Goal: Task Accomplishment & Management: Use online tool/utility

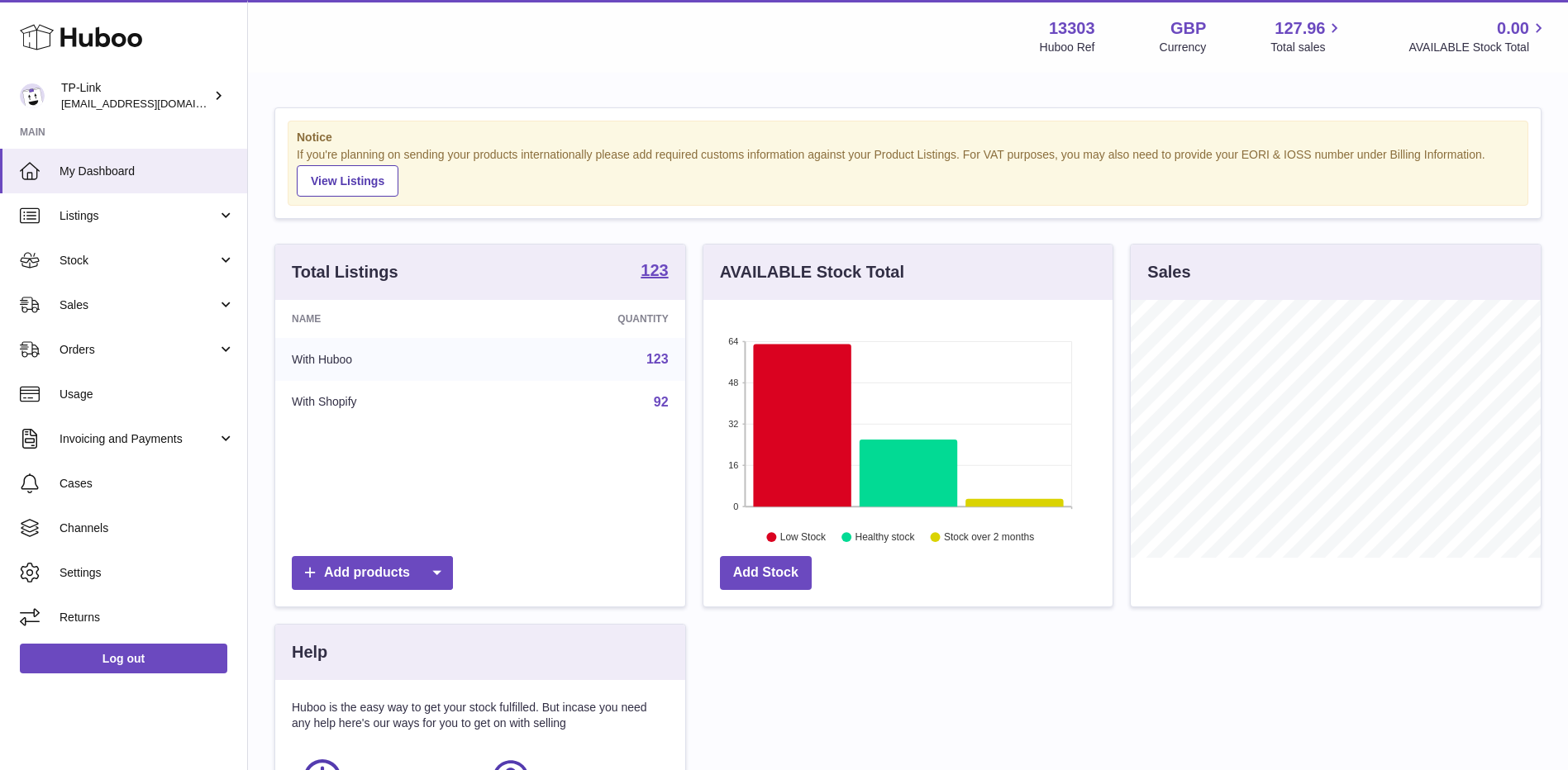
scroll to position [258, 409]
click at [96, 311] on span "Sales" at bounding box center [138, 304] width 158 height 16
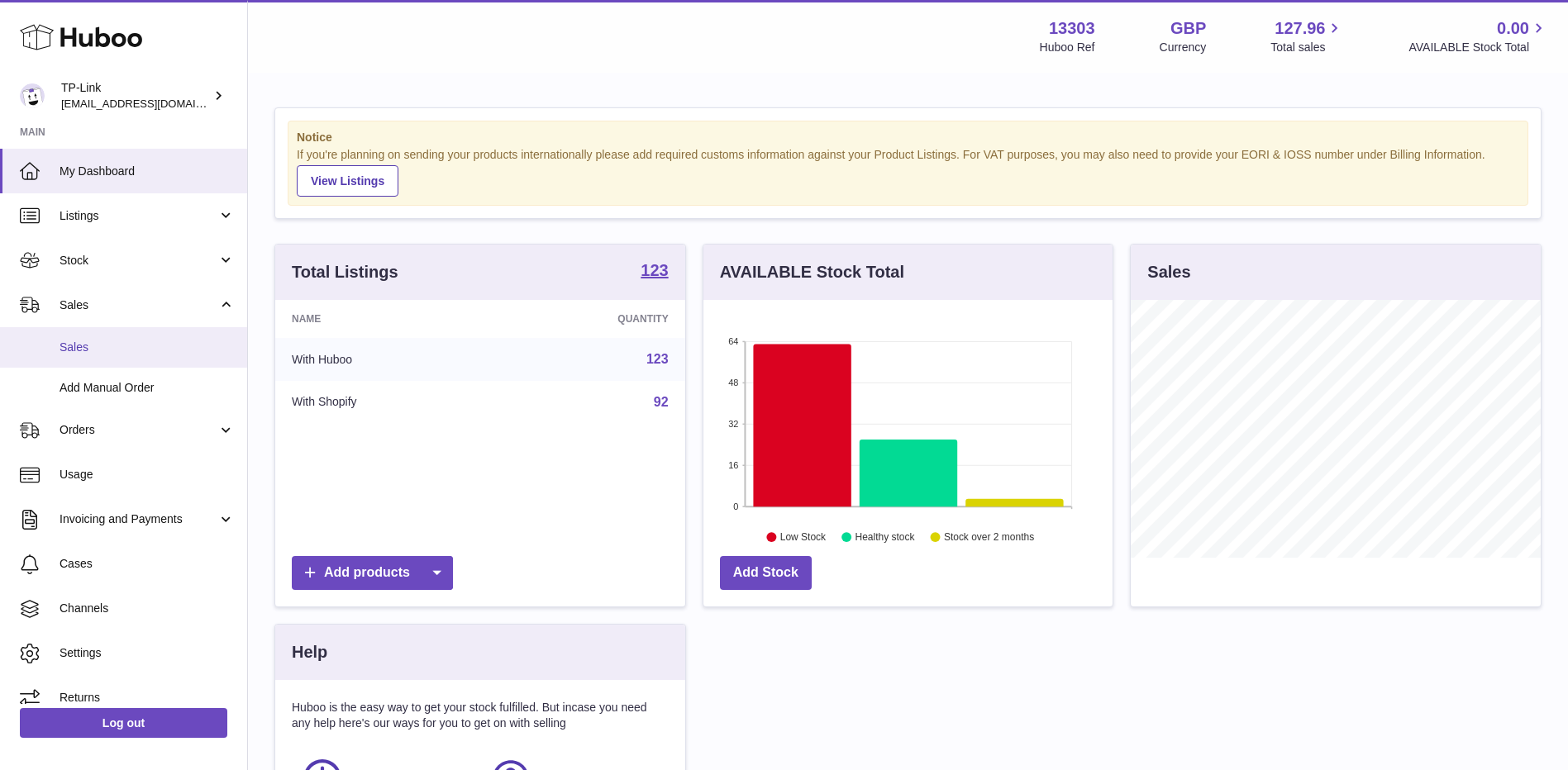
click at [96, 349] on span "Sales" at bounding box center [147, 346] width 175 height 16
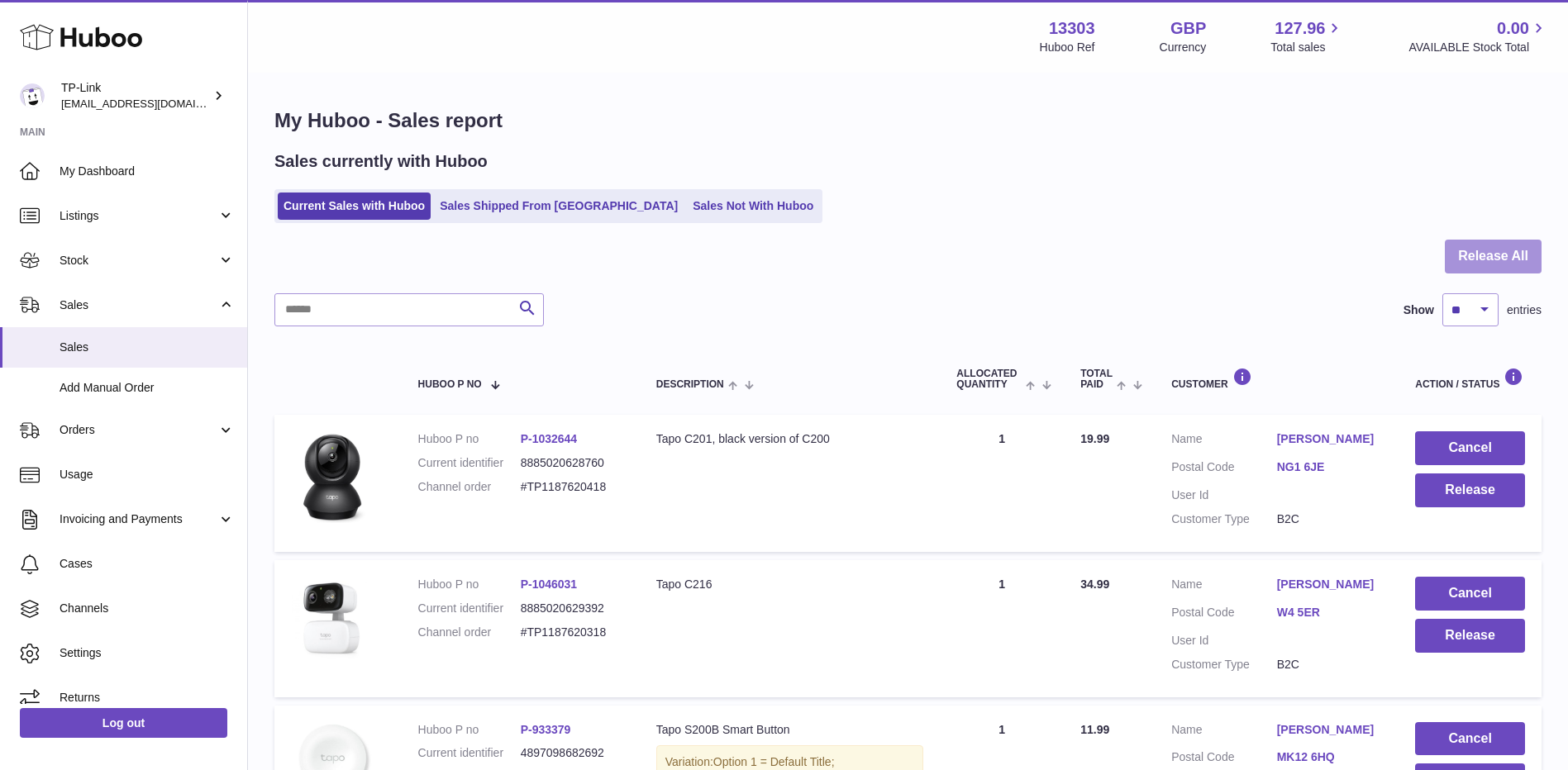
click at [1478, 254] on button "Release All" at bounding box center [1493, 256] width 96 height 34
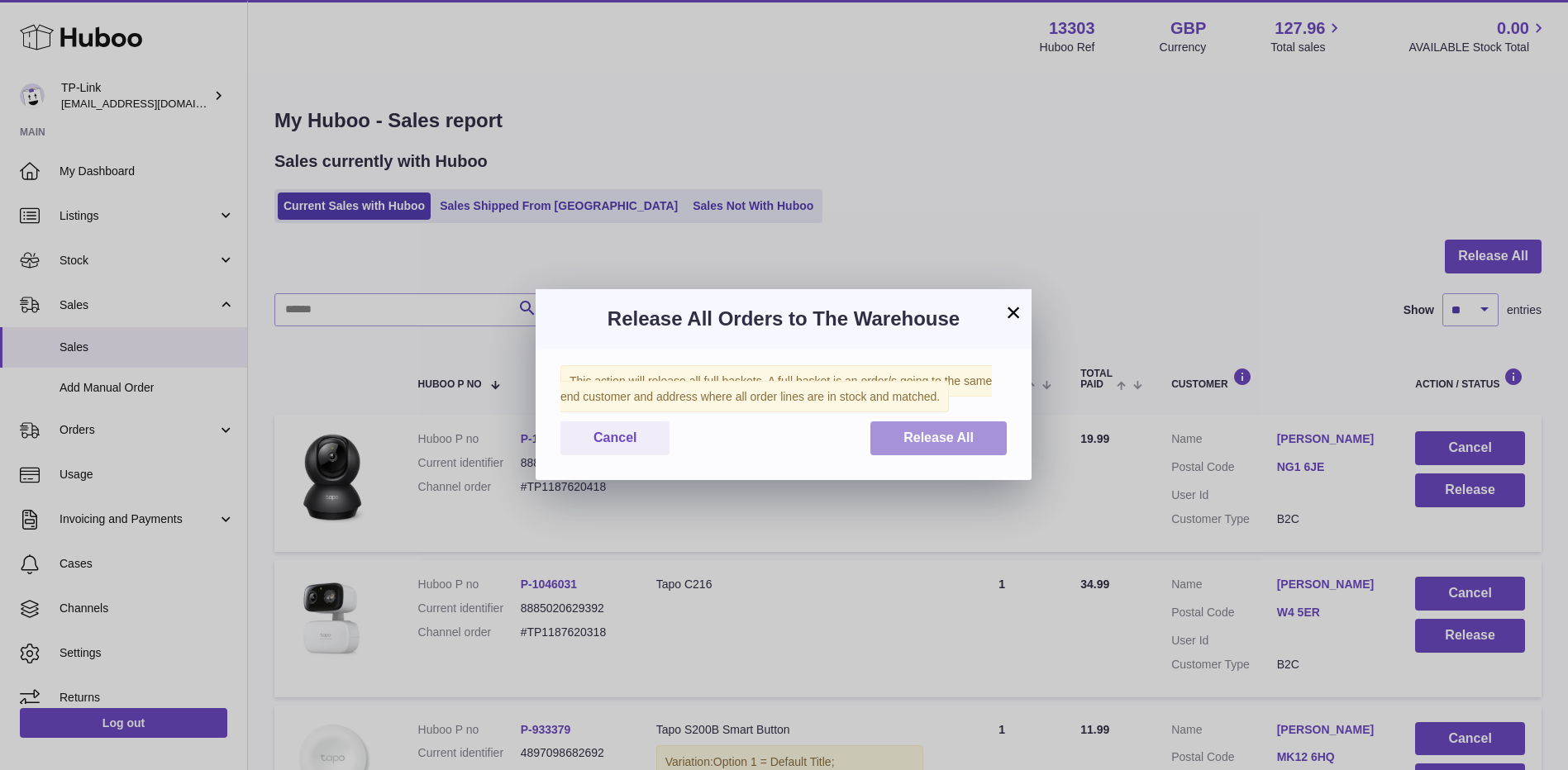
click at [941, 432] on span "Release All" at bounding box center [938, 437] width 71 height 14
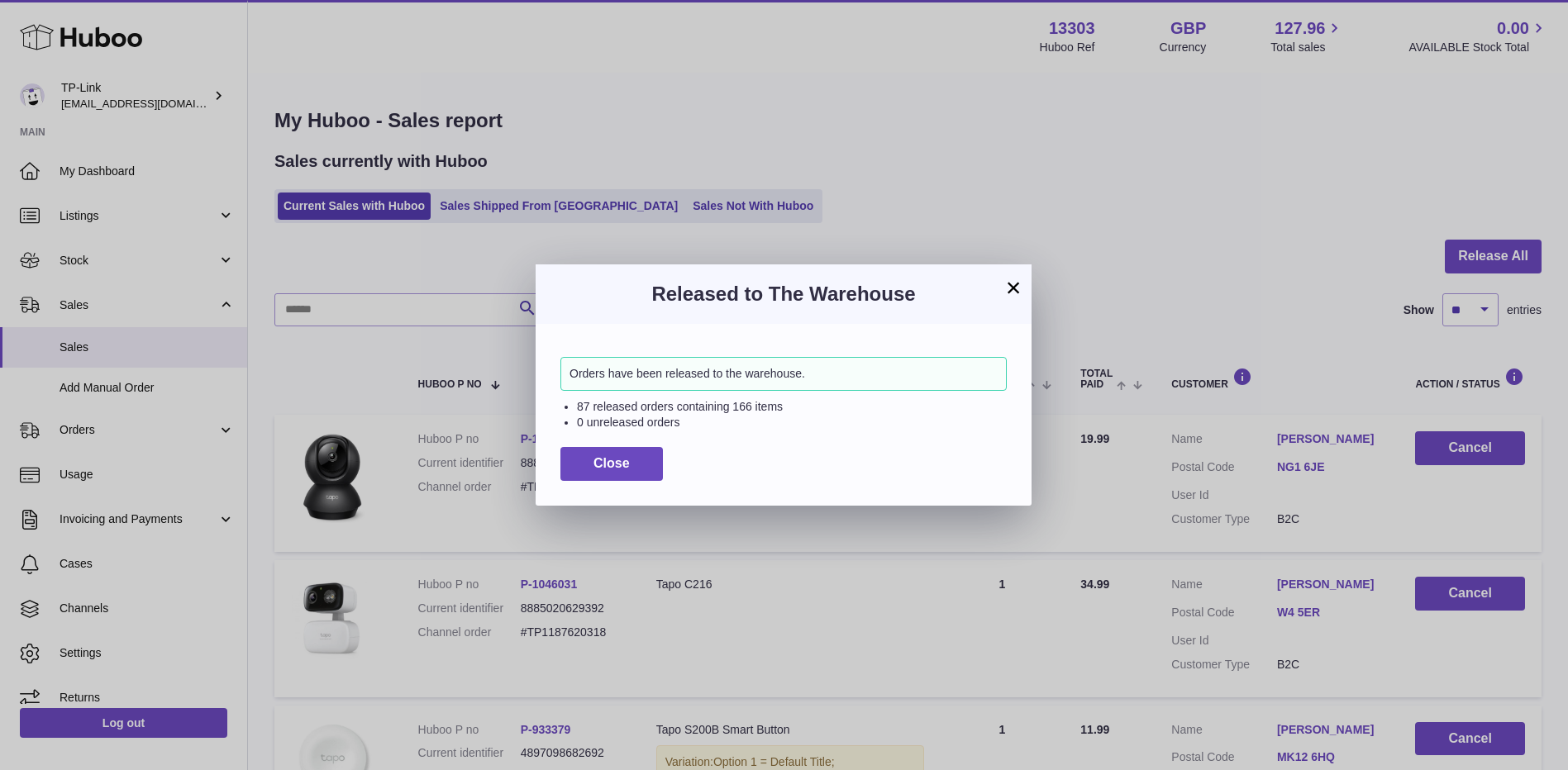
click at [1012, 291] on button "×" at bounding box center [1013, 288] width 20 height 20
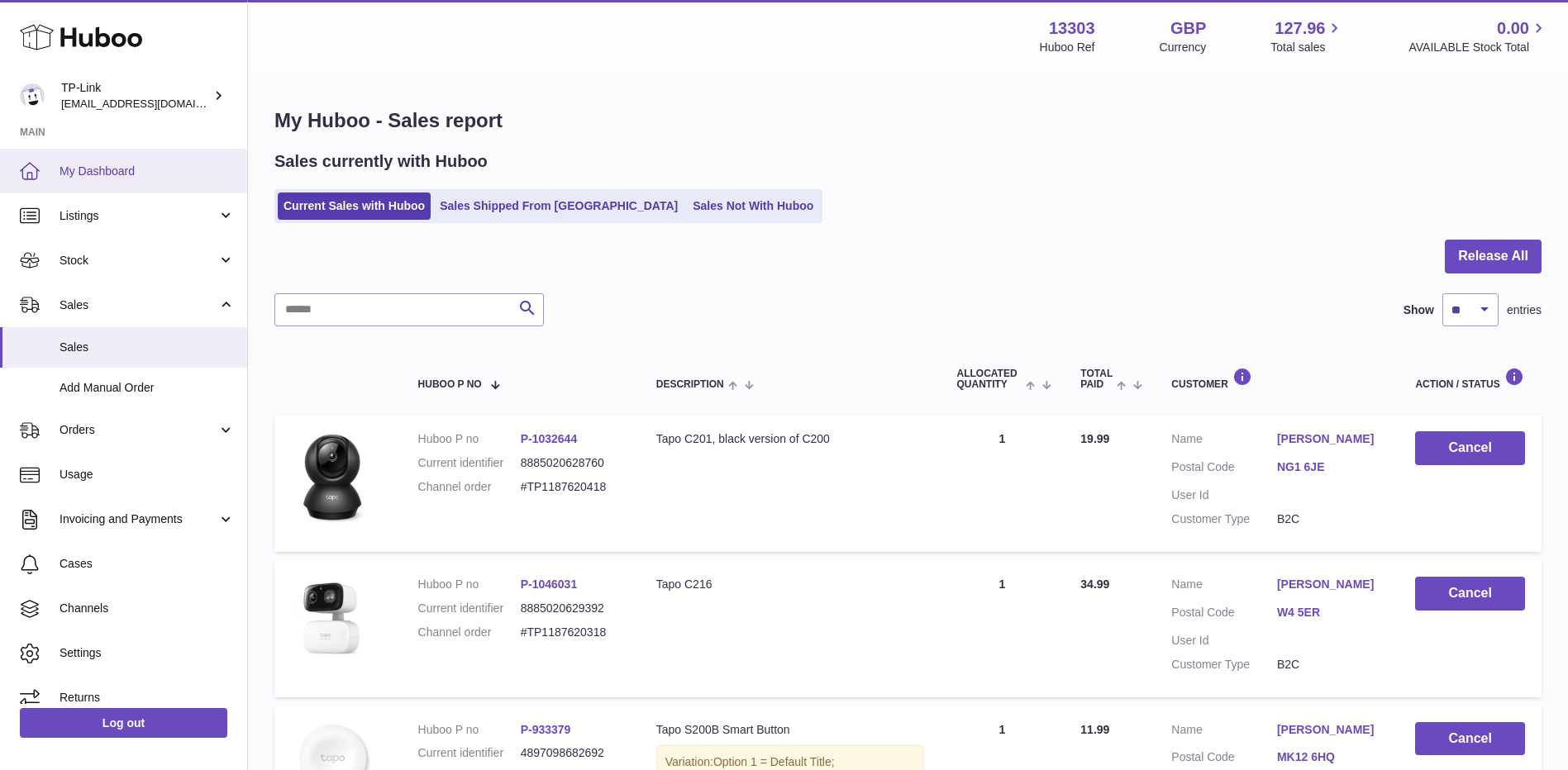
click at [160, 180] on link "My Dashboard" at bounding box center [124, 170] width 248 height 45
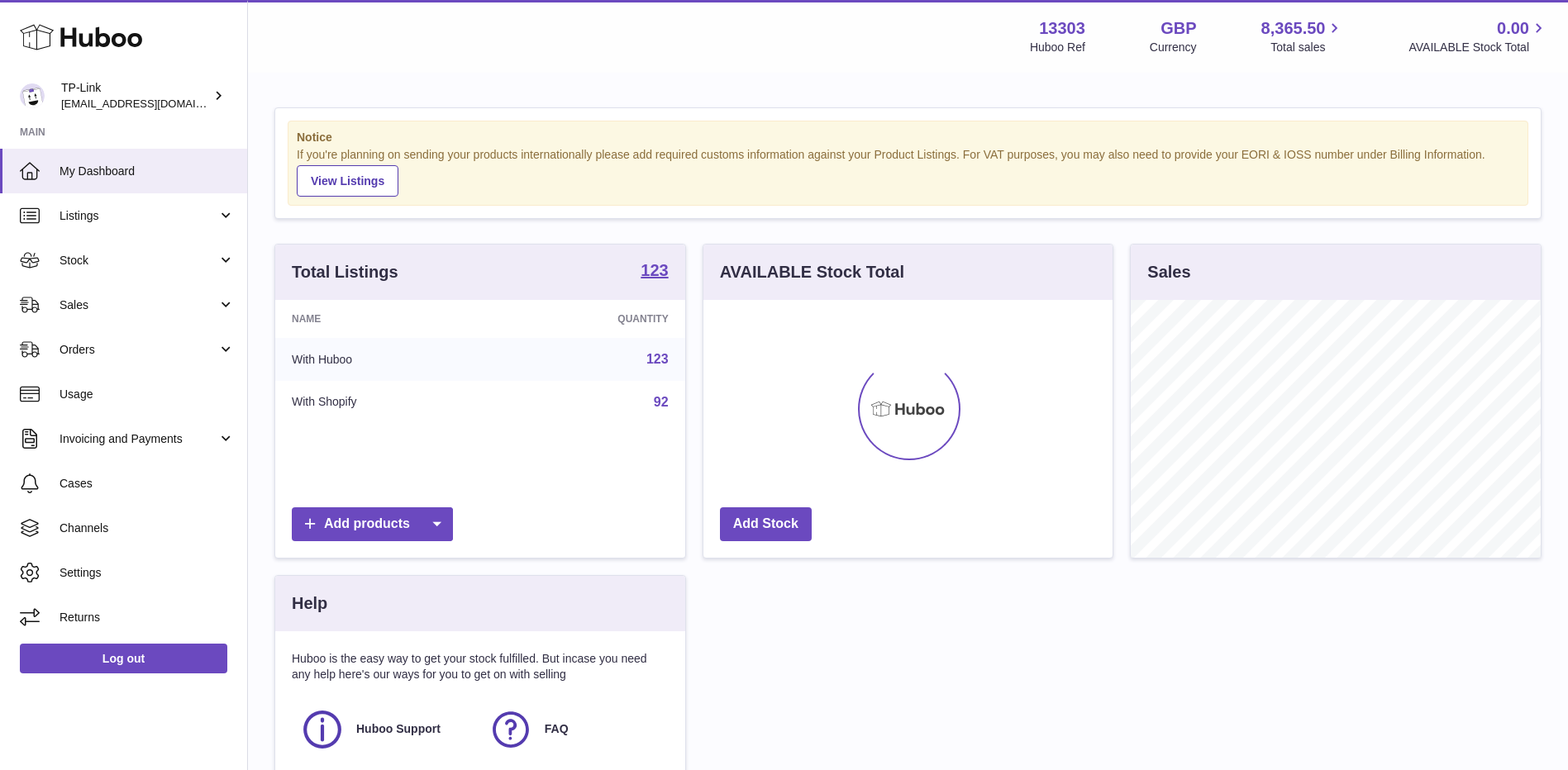
scroll to position [258, 409]
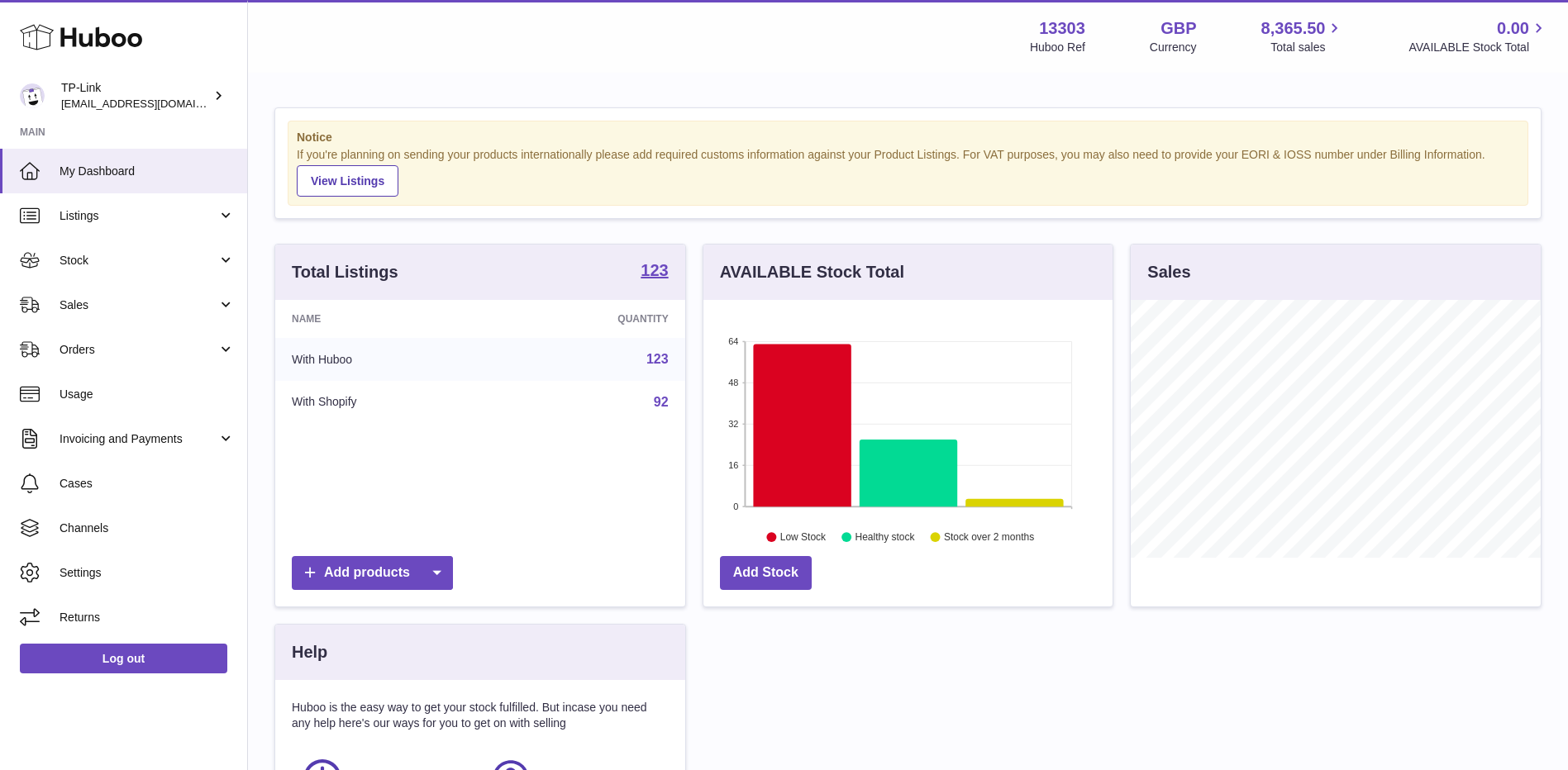
click at [1167, 221] on div "Notice If you're planning on sending your products internationally please add r…" at bounding box center [907, 507] width 1320 height 866
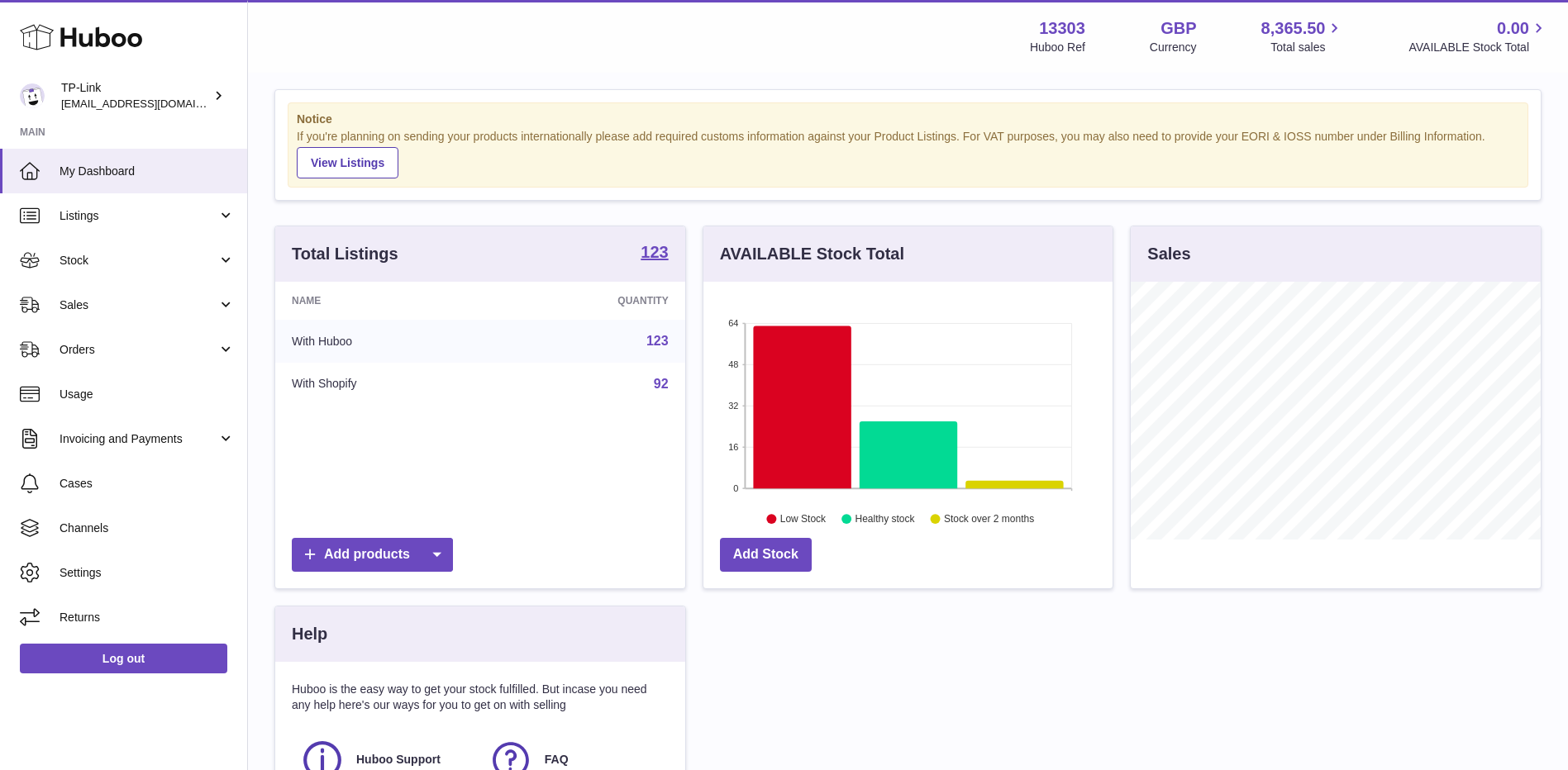
scroll to position [0, 0]
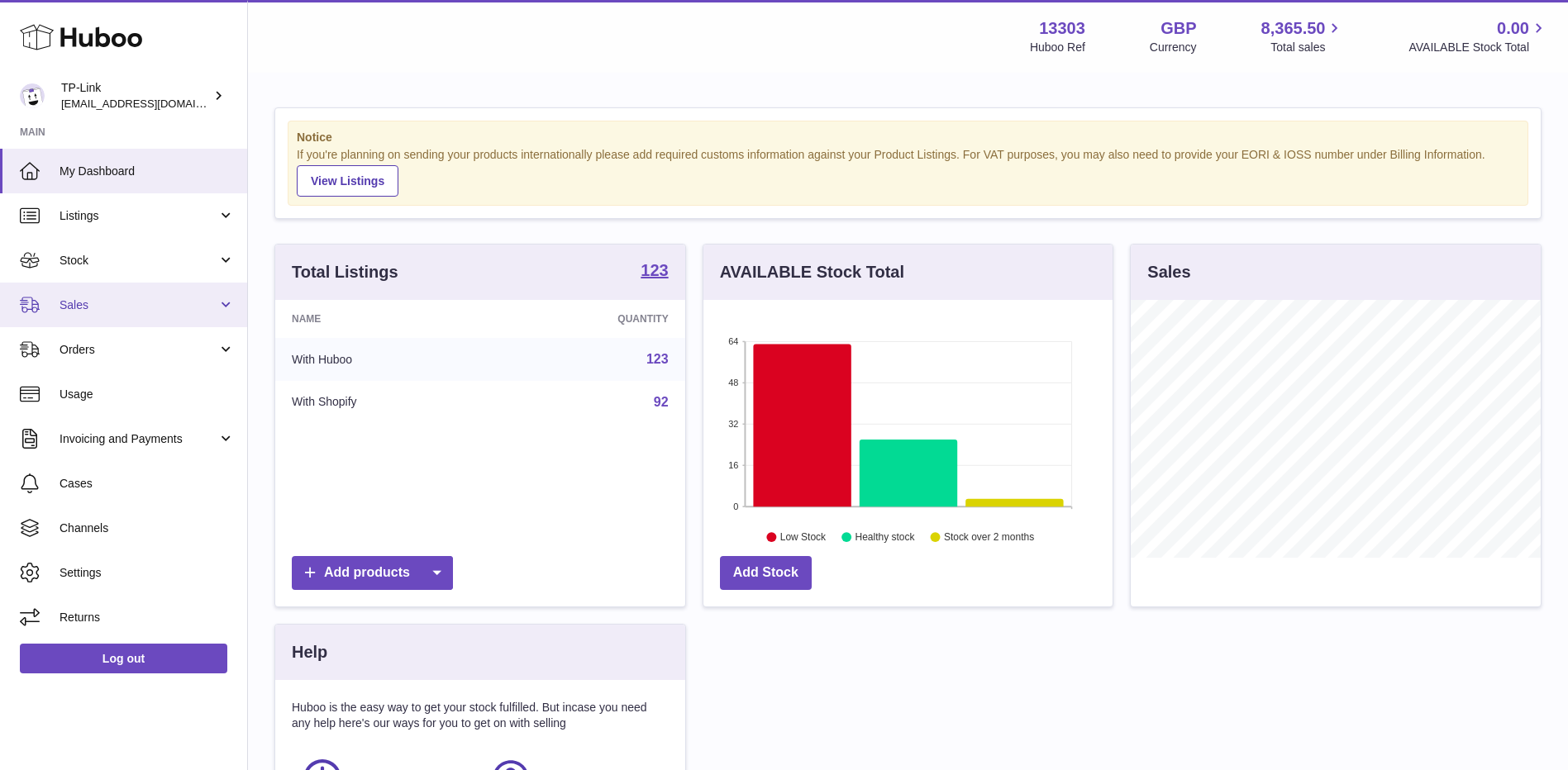
click at [169, 321] on link "Sales" at bounding box center [124, 304] width 248 height 45
